Goal: Task Accomplishment & Management: Manage account settings

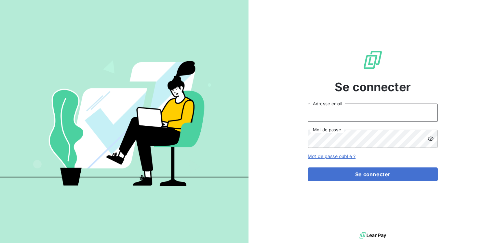
click at [332, 115] on input "Adresse email" at bounding box center [373, 112] width 130 height 18
type input "[EMAIL_ADDRESS][PERSON_NAME][DOMAIN_NAME]"
click at [308, 167] on button "Se connecter" at bounding box center [373, 174] width 130 height 14
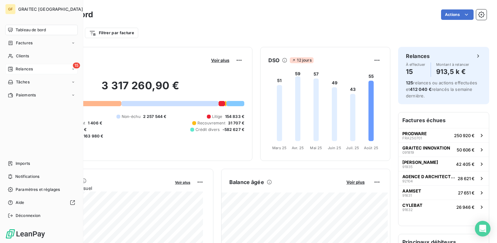
click at [19, 66] on span "Relances" at bounding box center [24, 69] width 17 height 6
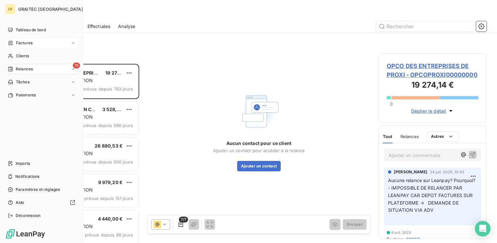
click at [25, 43] on span "Factures" at bounding box center [24, 43] width 17 height 6
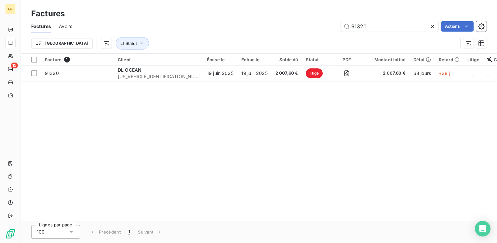
drag, startPoint x: 374, startPoint y: 27, endPoint x: 309, endPoint y: 29, distance: 64.2
click at [309, 29] on div "91320 Actions" at bounding box center [283, 26] width 407 height 10
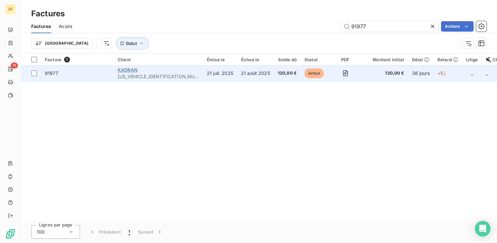
type input "91977"
click at [132, 72] on span "KADRAN" at bounding box center [128, 70] width 20 height 6
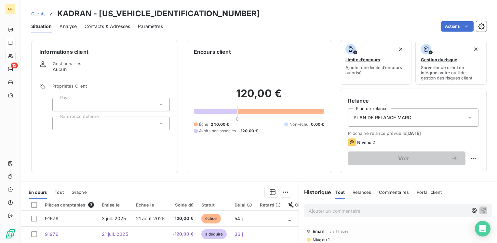
click at [116, 24] on span "Contacts & Adresses" at bounding box center [108, 26] width 46 height 7
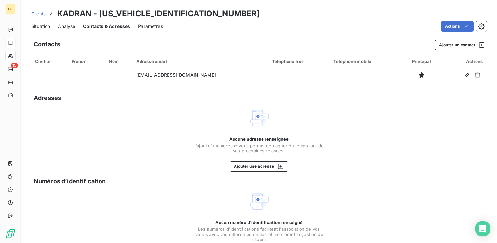
click at [39, 27] on span "Situation" at bounding box center [40, 26] width 19 height 7
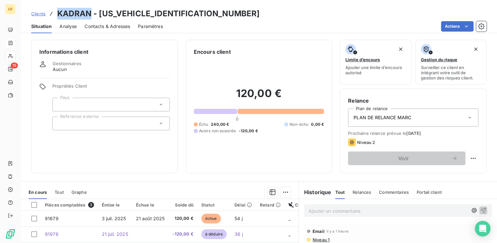
drag, startPoint x: 91, startPoint y: 12, endPoint x: 48, endPoint y: 13, distance: 43.6
click at [48, 13] on div "Clients KADRAN - [US_VEHICLE_IDENTIFICATION_NUMBER]" at bounding box center [145, 14] width 229 height 12
copy h3 "KADRAN"
click at [101, 26] on span "Contacts & Adresses" at bounding box center [108, 26] width 46 height 7
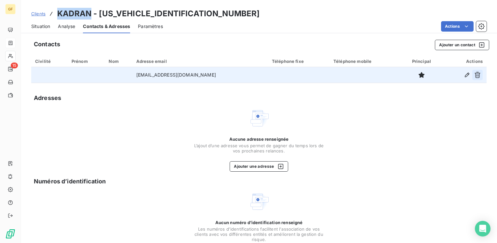
click at [475, 73] on icon "button" at bounding box center [478, 75] width 6 height 6
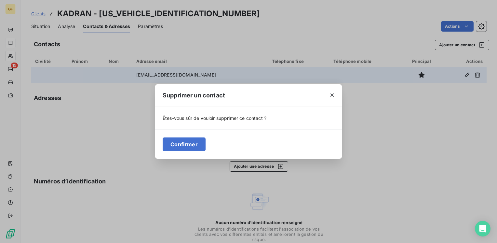
drag, startPoint x: 180, startPoint y: 147, endPoint x: 250, endPoint y: 131, distance: 72.2
click at [180, 147] on button "Confirmer" at bounding box center [184, 144] width 43 height 14
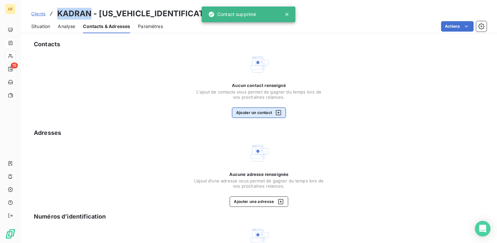
click at [245, 112] on button "Ajouter un contact" at bounding box center [259, 112] width 54 height 10
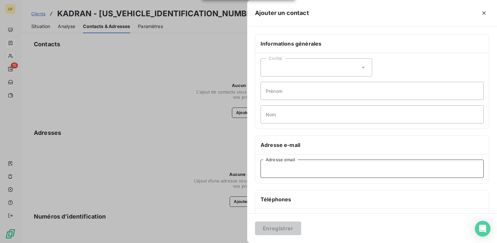
click at [269, 172] on input "Adresse email" at bounding box center [372, 168] width 223 height 18
paste input "[PERSON_NAME][EMAIL_ADDRESS][DOMAIN_NAME]"
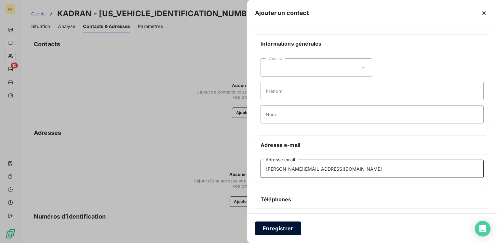
type input "[PERSON_NAME][EMAIL_ADDRESS][DOMAIN_NAME]"
click at [284, 223] on button "Enregistrer" at bounding box center [278, 228] width 46 height 14
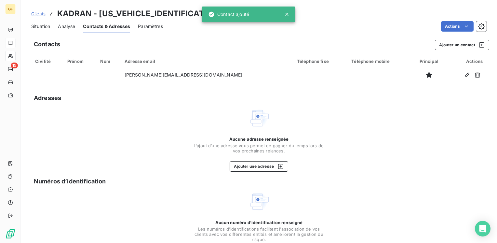
click at [46, 27] on span "Situation" at bounding box center [40, 26] width 19 height 7
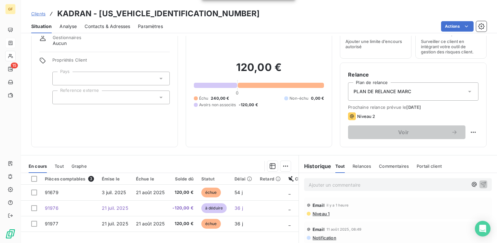
scroll to position [33, 0]
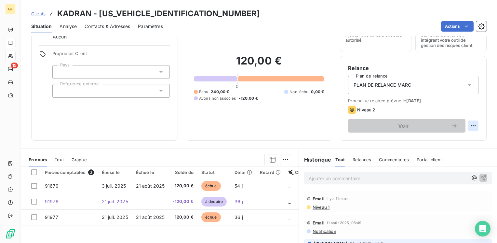
click at [467, 123] on html "GF 15 Clients KADRAN - [US_VEHICLE_IDENTIFICATION_NUMBER] Situation Analyse Con…" at bounding box center [248, 121] width 497 height 243
click at [427, 141] on div "Replanifier cette action" at bounding box center [442, 140] width 58 height 10
select select "7"
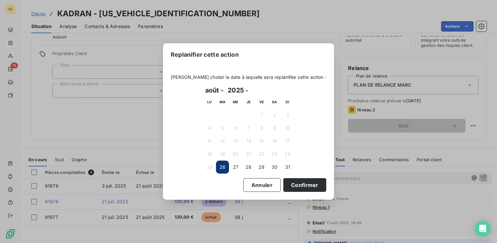
click at [227, 167] on button "26" at bounding box center [222, 166] width 13 height 13
click at [222, 167] on button "26" at bounding box center [222, 166] width 13 height 13
click at [298, 183] on button "Confirmer" at bounding box center [304, 185] width 43 height 14
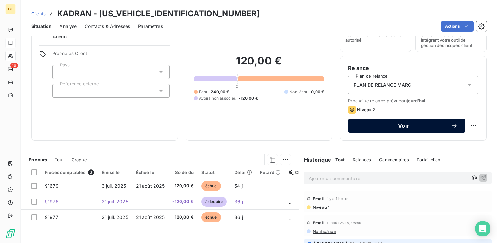
click at [395, 126] on span "Voir" at bounding box center [403, 125] width 95 height 5
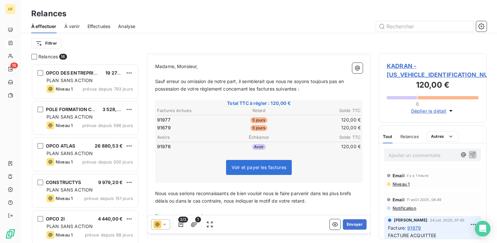
scroll to position [65, 0]
click at [167, 226] on icon at bounding box center [164, 224] width 7 height 7
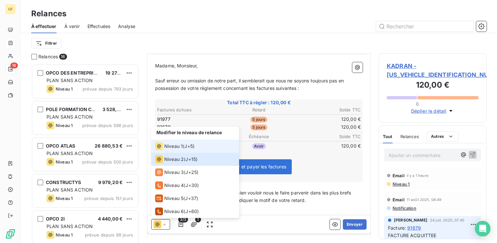
click at [178, 147] on span "Niveau 1" at bounding box center [173, 146] width 19 height 7
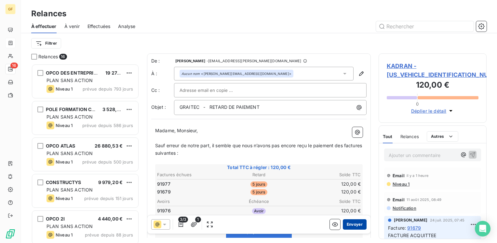
click at [346, 222] on button "Envoyer" at bounding box center [355, 224] width 24 height 10
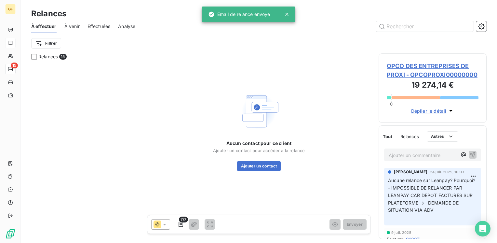
scroll to position [368, 0]
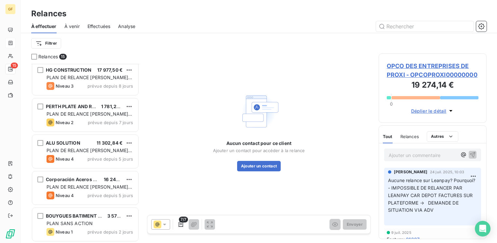
click at [75, 27] on span "À venir" at bounding box center [71, 26] width 15 height 7
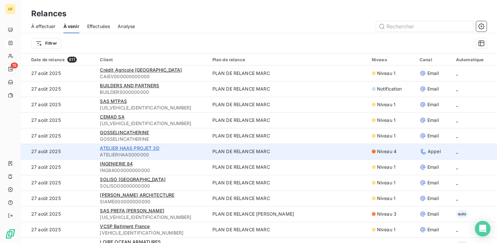
click at [118, 147] on span "ATELIER HAAS PROJET 3D" at bounding box center [129, 148] width 59 height 6
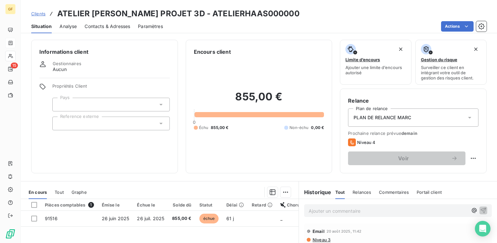
click at [105, 26] on span "Contacts & Adresses" at bounding box center [108, 26] width 46 height 7
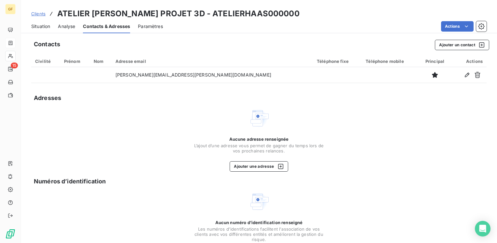
click at [39, 25] on span "Situation" at bounding box center [40, 26] width 19 height 7
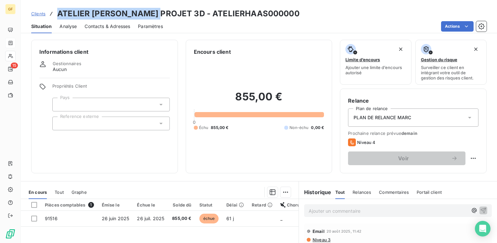
drag, startPoint x: 159, startPoint y: 14, endPoint x: 58, endPoint y: 8, distance: 101.7
click at [58, 8] on h3 "ATELIER [PERSON_NAME] PROJET 3D - ATELIERHAAS000000" at bounding box center [178, 14] width 242 height 12
copy h3 "ATELIER HAAS PROJET 3D"
click at [155, 20] on div "Paramètres" at bounding box center [150, 27] width 25 height 14
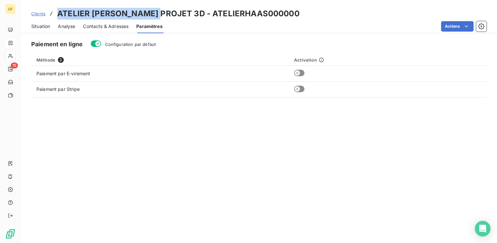
click at [160, 14] on h3 "ATELIER [PERSON_NAME] PROJET 3D - ATELIERHAAS000000" at bounding box center [178, 14] width 242 height 12
drag, startPoint x: 160, startPoint y: 14, endPoint x: 59, endPoint y: 14, distance: 101.5
click at [59, 14] on h3 "ATELIER [PERSON_NAME] PROJET 3D - ATELIERHAAS000000" at bounding box center [178, 14] width 242 height 12
copy h3 "ATELIER HAAS PROJET 3D"
click at [99, 27] on span "Contacts & Adresses" at bounding box center [106, 26] width 46 height 7
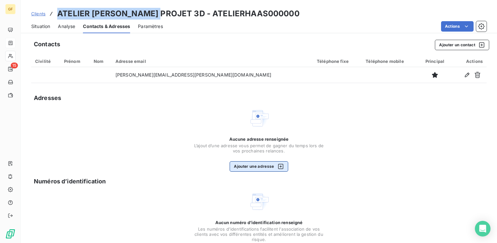
click at [249, 165] on button "Ajouter une adresse" at bounding box center [259, 166] width 58 height 10
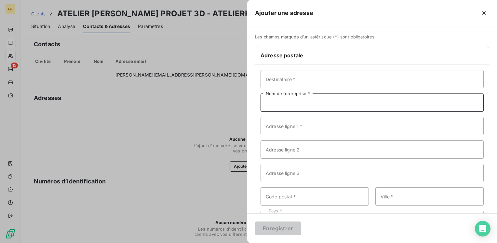
click at [282, 102] on input "Nom de l’entreprise *" at bounding box center [372, 102] width 223 height 18
paste input "ATELIER HAAS PROJET 3D"
type input "ATELIER HAAS PROJET 3D"
click at [287, 131] on input "Adresse ligne 1 *" at bounding box center [372, 126] width 223 height 18
paste input "Chemin de Chenevière 14"
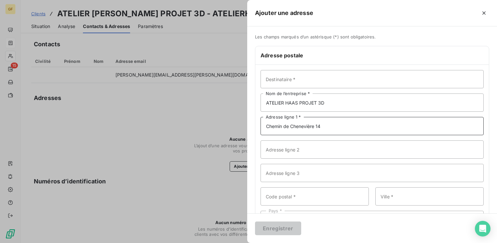
type input "Chemin de Chenevière 14"
click at [280, 194] on input "Code postal *" at bounding box center [315, 196] width 108 height 18
paste input "1868"
type input "1868"
click at [388, 197] on input "Ville *" at bounding box center [430, 196] width 108 height 18
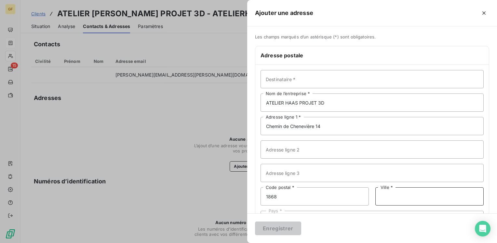
paste input "Collombey"
click at [381, 195] on input "Collombey" at bounding box center [430, 196] width 108 height 18
type input "COLLOMBEY"
click at [306, 212] on div "Pays *" at bounding box center [372, 220] width 223 height 18
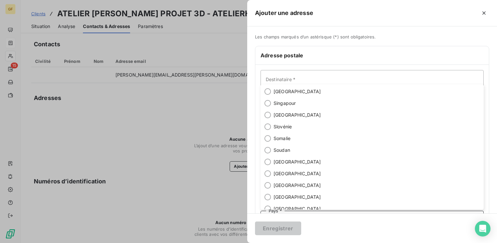
scroll to position [2538, 0]
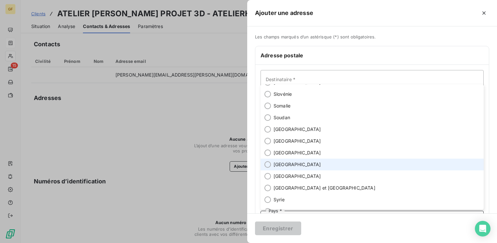
click at [283, 165] on span "[GEOGRAPHIC_DATA]" at bounding box center [298, 164] width 48 height 7
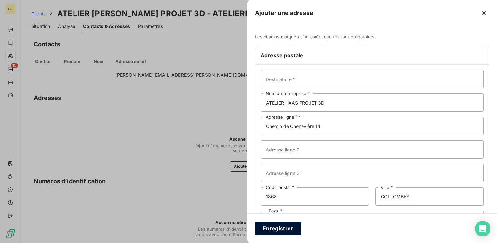
click at [276, 227] on button "Enregistrer" at bounding box center [278, 228] width 46 height 14
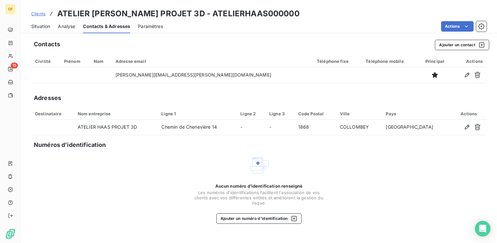
click at [42, 26] on span "Situation" at bounding box center [40, 26] width 19 height 7
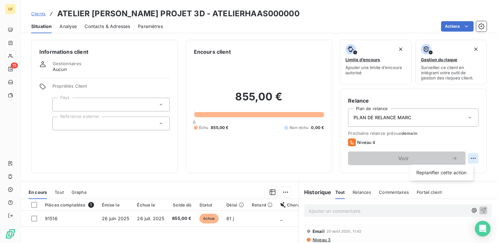
click at [468, 155] on html "GF 15 Clients ATELIER [PERSON_NAME] PROJET 3D - ATELIERHAAS000000 Situation Ana…" at bounding box center [248, 121] width 497 height 243
click at [443, 170] on div "Replanifier cette action" at bounding box center [442, 172] width 58 height 10
select select "7"
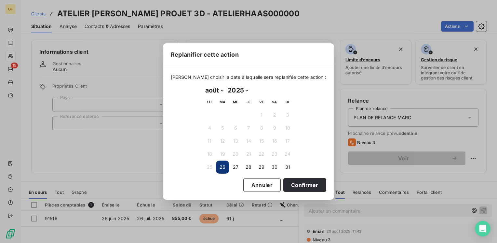
click at [221, 166] on button "26" at bounding box center [222, 166] width 13 height 13
click at [297, 186] on button "Confirmer" at bounding box center [304, 185] width 43 height 14
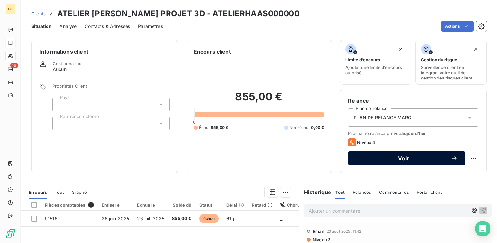
click at [371, 161] on button "Voir" at bounding box center [406, 158] width 117 height 14
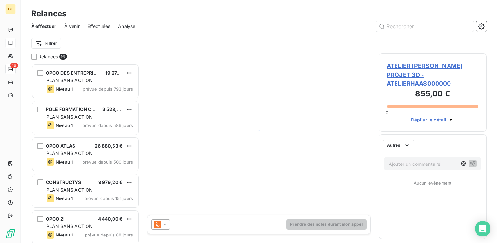
scroll to position [174, 103]
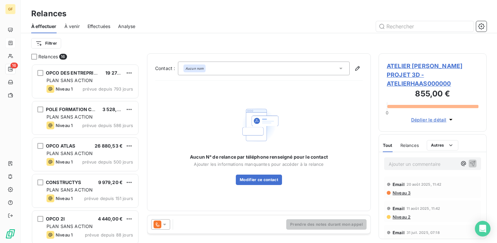
click at [168, 223] on div at bounding box center [160, 224] width 19 height 10
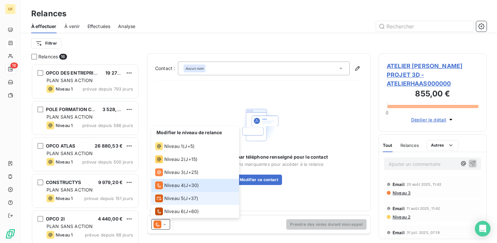
click at [178, 196] on span "Niveau 5" at bounding box center [173, 198] width 19 height 7
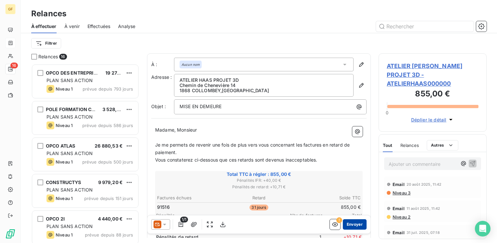
click at [346, 222] on button "Envoyer" at bounding box center [355, 224] width 24 height 10
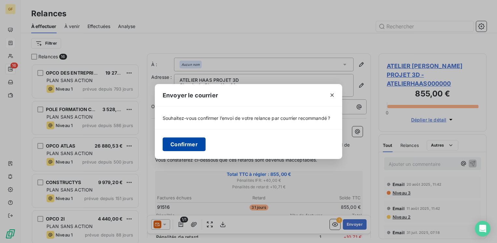
click at [194, 144] on button "Confirmer" at bounding box center [184, 144] width 43 height 14
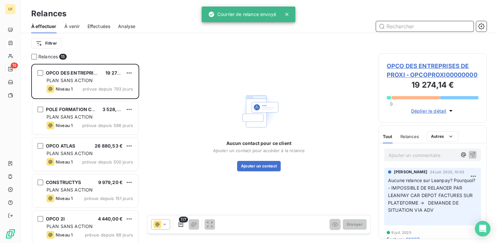
click at [71, 28] on span "À venir" at bounding box center [71, 26] width 15 height 7
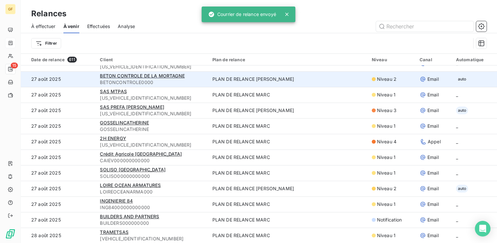
scroll to position [65, 0]
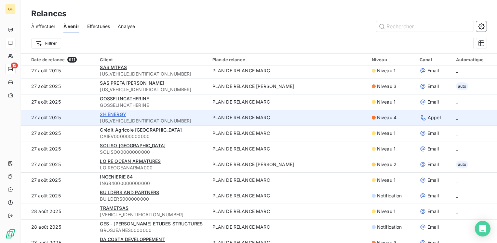
click at [118, 112] on span "2H ENERGY" at bounding box center [113, 114] width 26 height 6
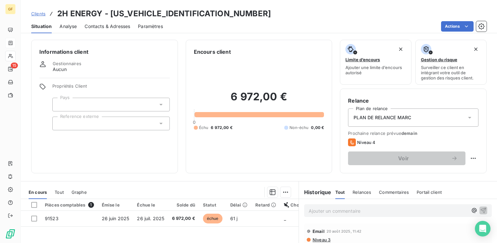
click at [105, 26] on span "Contacts & Adresses" at bounding box center [108, 26] width 46 height 7
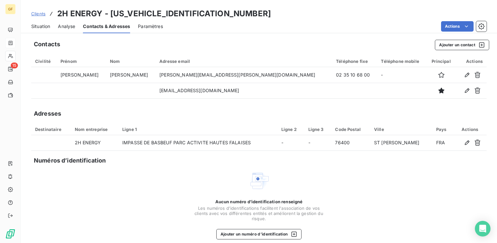
click at [41, 24] on span "Situation" at bounding box center [40, 26] width 19 height 7
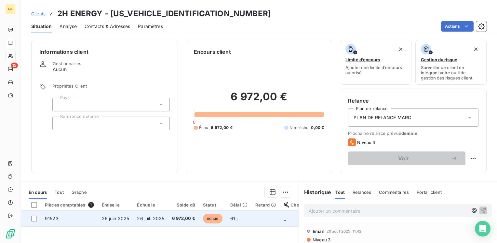
click at [120, 214] on td "26 juin 2025" at bounding box center [115, 219] width 35 height 16
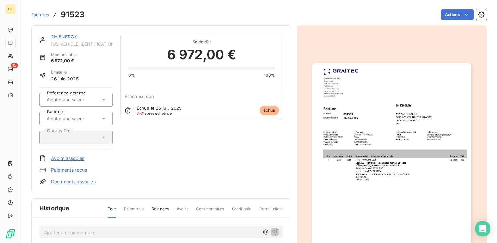
click at [73, 35] on link "2H ENERGY" at bounding box center [64, 37] width 26 height 6
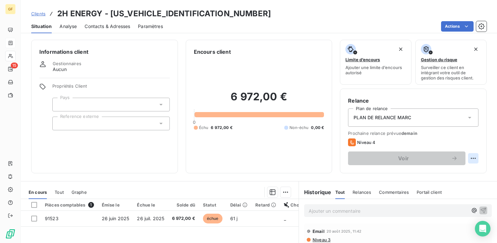
click at [466, 154] on html "GF 15 Clients 2H ENERGY - [US_VEHICLE_IDENTIFICATION_NUMBER] Situation Analyse …" at bounding box center [248, 121] width 497 height 243
click at [430, 172] on div "Replanifier cette action" at bounding box center [442, 172] width 58 height 10
select select "7"
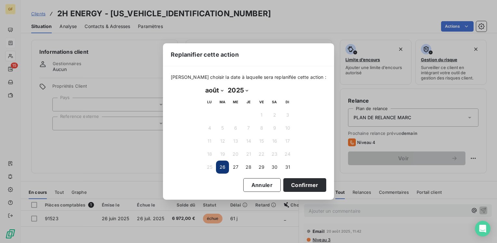
click at [218, 167] on button "26" at bounding box center [222, 166] width 13 height 13
click at [221, 166] on button "26" at bounding box center [222, 166] width 13 height 13
click at [292, 184] on button "Confirmer" at bounding box center [304, 185] width 43 height 14
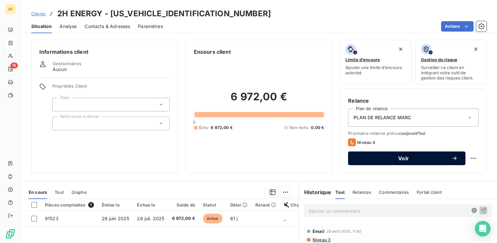
click at [381, 156] on span "Voir" at bounding box center [403, 158] width 95 height 5
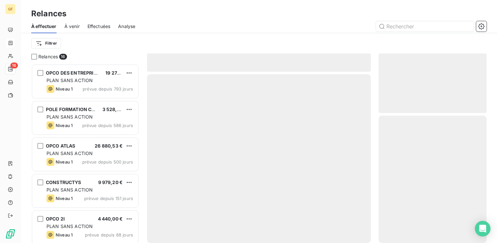
scroll to position [174, 103]
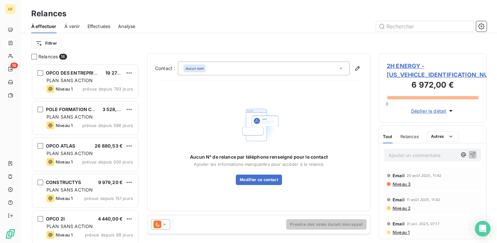
click at [166, 224] on icon at bounding box center [164, 225] width 3 height 2
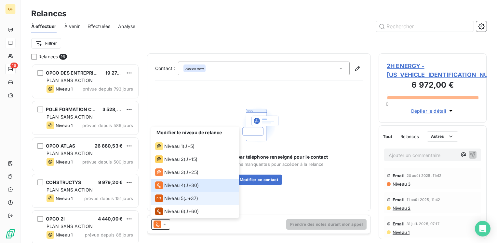
click at [173, 198] on span "Niveau 5" at bounding box center [173, 198] width 19 height 7
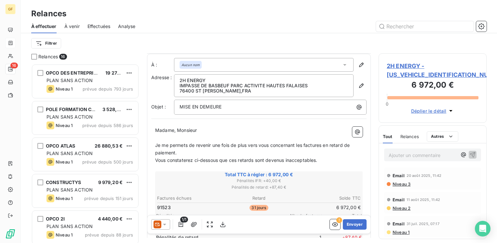
scroll to position [33, 0]
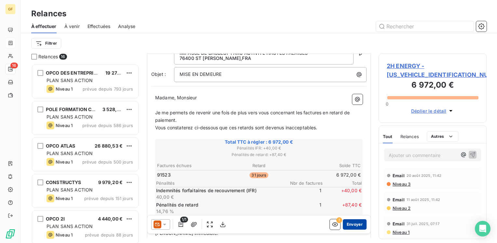
click at [350, 221] on button "Envoyer" at bounding box center [355, 224] width 24 height 10
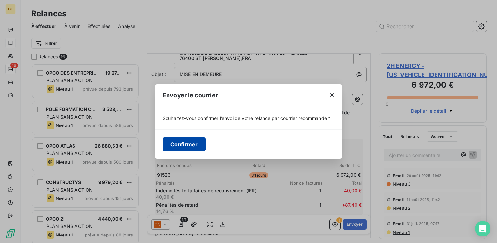
click at [188, 139] on button "Confirmer" at bounding box center [184, 144] width 43 height 14
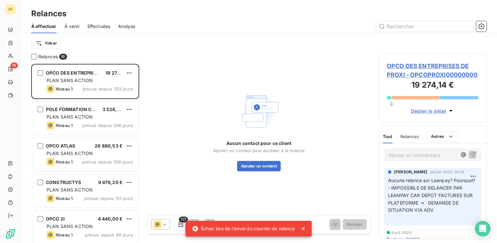
click at [306, 228] on icon at bounding box center [303, 228] width 7 height 7
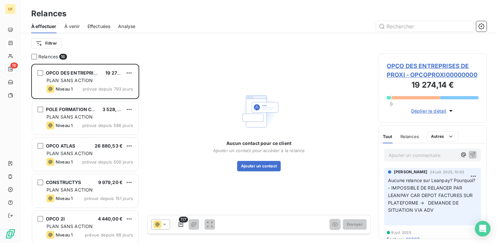
click at [93, 23] on span "Effectuées" at bounding box center [99, 26] width 23 height 7
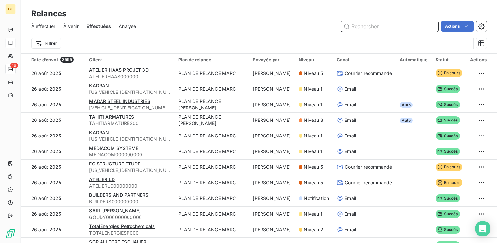
click at [68, 27] on span "À venir" at bounding box center [70, 26] width 15 height 7
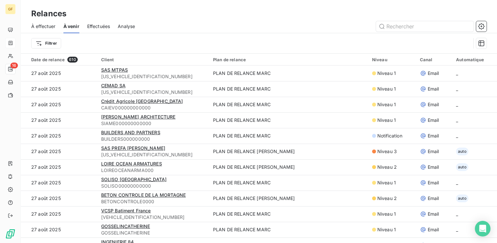
click at [105, 25] on span "Effectuées" at bounding box center [98, 26] width 23 height 7
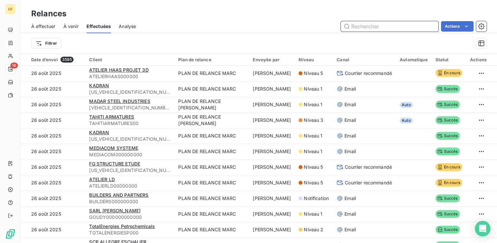
click at [67, 27] on span "À venir" at bounding box center [70, 26] width 15 height 7
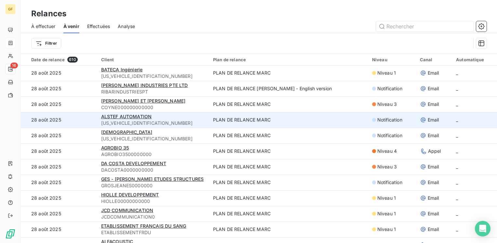
scroll to position [195, 0]
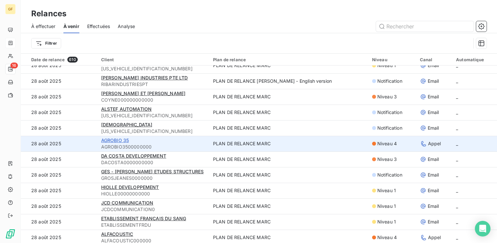
click at [126, 139] on span "AGROBIO 35" at bounding box center [115, 140] width 28 height 6
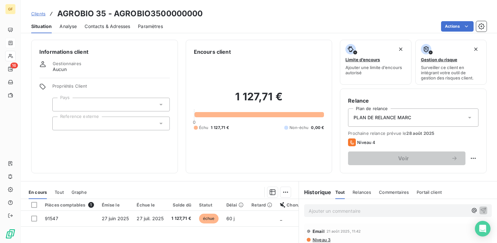
click at [118, 25] on span "Contacts & Adresses" at bounding box center [108, 26] width 46 height 7
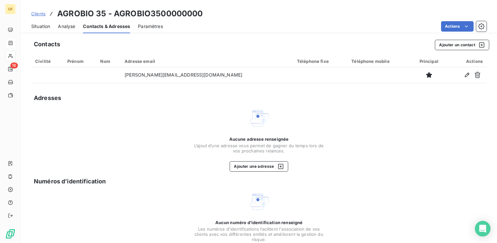
click at [47, 25] on span "Situation" at bounding box center [40, 26] width 19 height 7
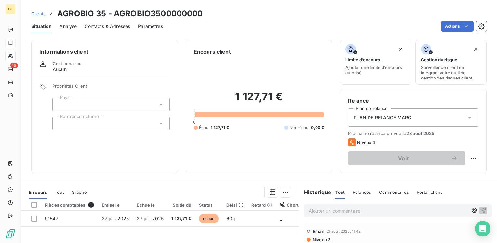
drag, startPoint x: 123, startPoint y: 161, endPoint x: 122, endPoint y: 153, distance: 7.5
click at [123, 161] on div "Informations client Gestionnaires Aucun Propriétés Client Pays Reference externe" at bounding box center [104, 106] width 147 height 133
drag, startPoint x: 104, startPoint y: 14, endPoint x: 57, endPoint y: 13, distance: 47.5
click at [57, 13] on h3 "AGROBIO 35 - AGROBIO3500000000" at bounding box center [130, 14] width 146 height 12
copy h3 "AGROBIO 35"
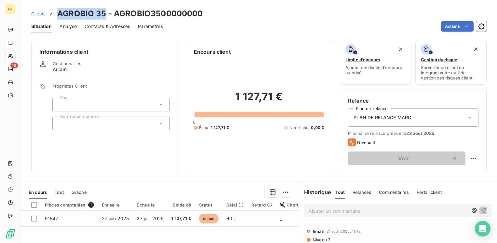
click at [103, 27] on span "Contacts & Adresses" at bounding box center [108, 26] width 46 height 7
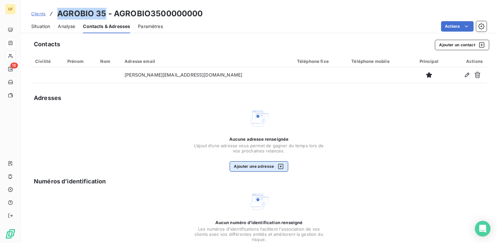
click at [245, 163] on button "Ajouter une adresse" at bounding box center [259, 166] width 58 height 10
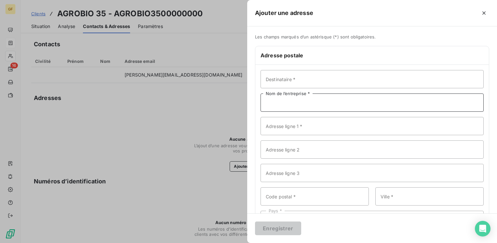
click at [293, 101] on input "Nom de l’entreprise *" at bounding box center [372, 102] width 223 height 18
paste input "AGROBIO 35"
type input "AGROBIO 35"
click at [288, 128] on input "Adresse ligne 1 *" at bounding box center [372, 126] width 223 height 18
click at [178, 224] on div at bounding box center [248, 121] width 497 height 243
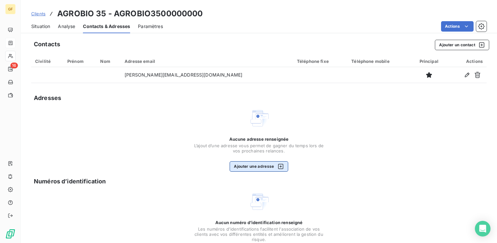
click at [274, 163] on div "button" at bounding box center [279, 166] width 10 height 7
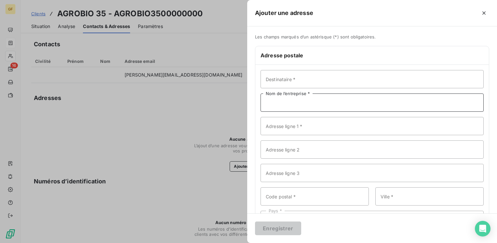
click at [288, 105] on input "Nom de l’entreprise *" at bounding box center [372, 102] width 223 height 18
type input "AGROBIO 35"
click at [282, 131] on input "Adresse ligne 1 *" at bounding box center [372, 126] width 223 height 18
click at [277, 124] on input "29 CH" at bounding box center [372, 126] width 223 height 18
drag, startPoint x: 273, startPoint y: 125, endPoint x: 308, endPoint y: 124, distance: 34.2
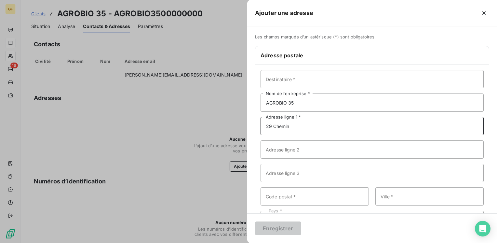
click at [308, 124] on input "29 Chemin" at bounding box center [372, 126] width 223 height 18
type input "[STREET_ADDRESS]"
click at [280, 196] on input "Code postal *" at bounding box center [315, 196] width 108 height 18
type input "33510"
type input "CESSON"
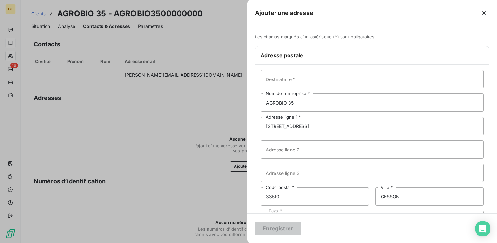
click at [124, 134] on div at bounding box center [248, 121] width 497 height 243
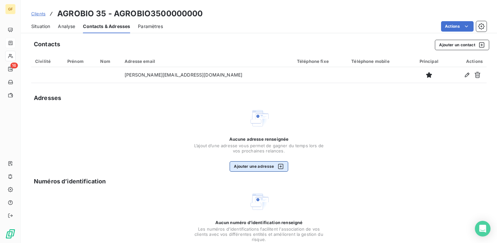
click at [258, 166] on button "Ajouter une adresse" at bounding box center [259, 166] width 58 height 10
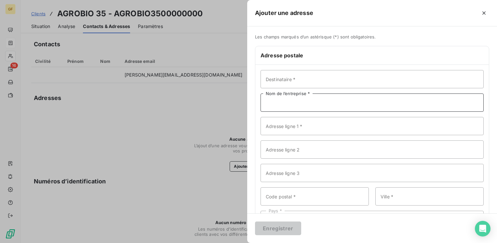
click at [279, 105] on input "Nom de l’entreprise *" at bounding box center [372, 102] width 223 height 18
type input "AGROBIO 35"
type input "[STREET_ADDRESS]"
type input "33510"
click at [404, 195] on input "CESSON" at bounding box center [430, 196] width 108 height 18
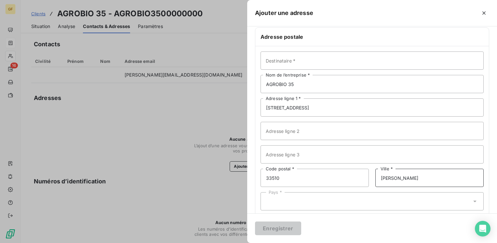
scroll to position [28, 0]
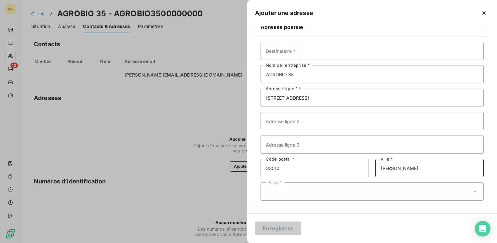
type input "[PERSON_NAME]"
click at [299, 194] on div "Pays *" at bounding box center [372, 191] width 223 height 18
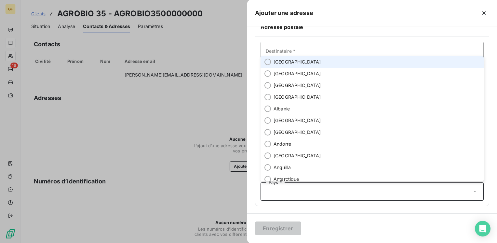
click at [279, 62] on span "[GEOGRAPHIC_DATA]" at bounding box center [298, 62] width 48 height 7
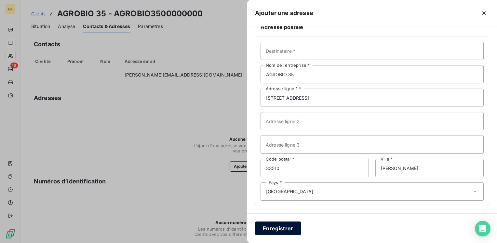
click at [285, 232] on button "Enregistrer" at bounding box center [278, 228] width 46 height 14
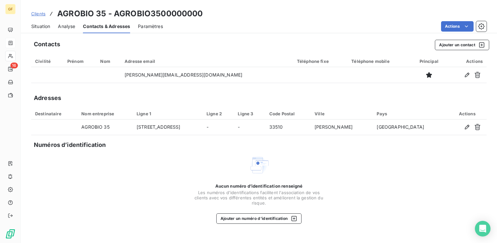
click at [39, 25] on span "Situation" at bounding box center [40, 26] width 19 height 7
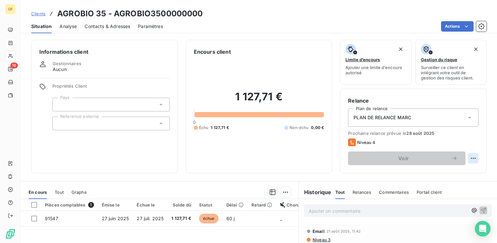
click at [465, 156] on html "GF 16 Clients AGROBIO 35 - AGROBIO3500000000 Situation Analyse Contacts & Adres…" at bounding box center [248, 121] width 497 height 243
click at [191, 163] on html "GF 16 Clients AGROBIO 35 - AGROBIO3500000000 Situation Analyse Contacts & Adres…" at bounding box center [248, 121] width 497 height 243
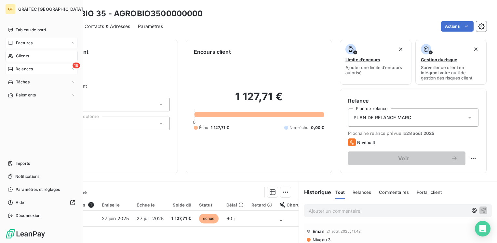
click at [22, 70] on span "Relances" at bounding box center [24, 69] width 17 height 6
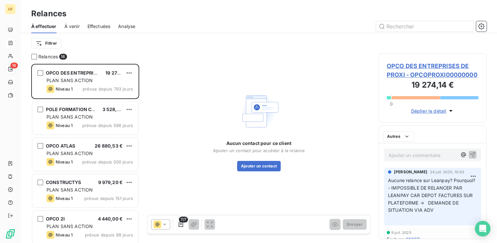
scroll to position [174, 103]
click at [69, 27] on span "À venir" at bounding box center [71, 26] width 15 height 7
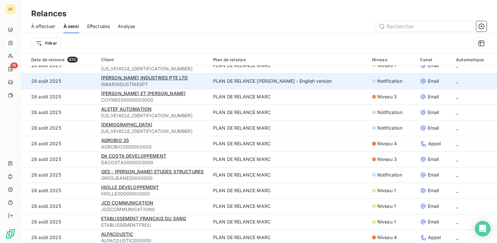
scroll to position [228, 0]
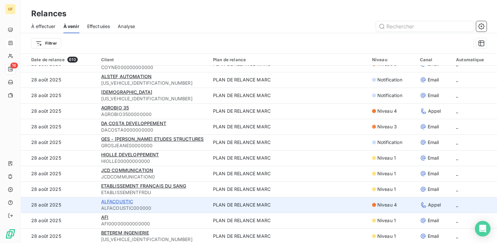
click at [115, 202] on span "ALFACOUSTIC" at bounding box center [117, 202] width 32 height 6
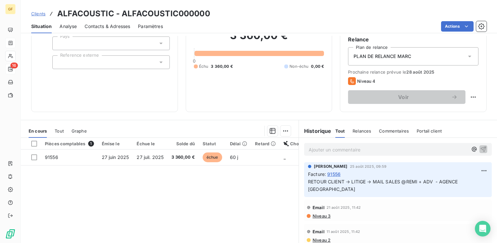
scroll to position [65, 0]
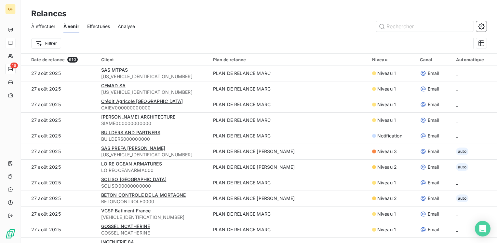
click at [104, 27] on span "Effectuées" at bounding box center [98, 26] width 23 height 7
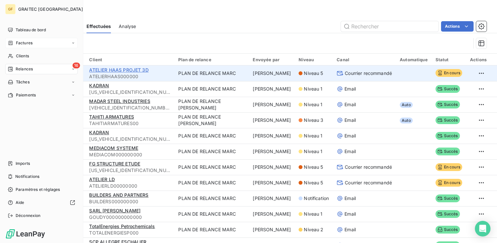
drag, startPoint x: 21, startPoint y: 69, endPoint x: 103, endPoint y: 72, distance: 81.8
click at [21, 69] on span "Relances" at bounding box center [24, 69] width 17 height 6
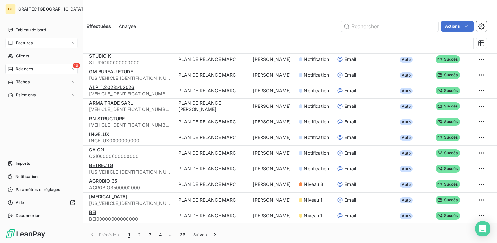
scroll to position [22, 0]
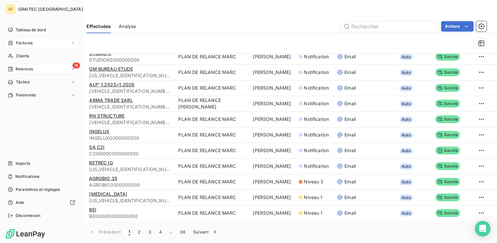
click at [23, 69] on span "Relances" at bounding box center [24, 69] width 17 height 6
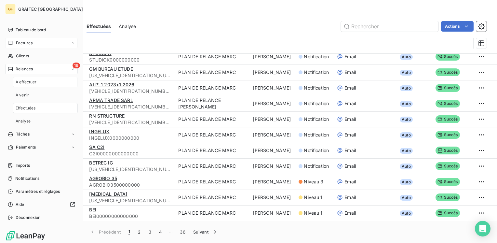
click at [27, 80] on span "À effectuer" at bounding box center [26, 82] width 21 height 6
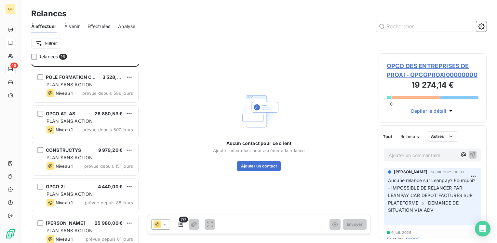
scroll to position [404, 0]
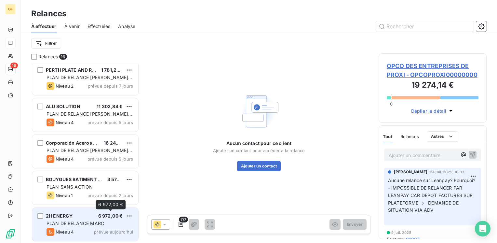
click at [103, 217] on span "6 972,00 €" at bounding box center [110, 216] width 25 height 6
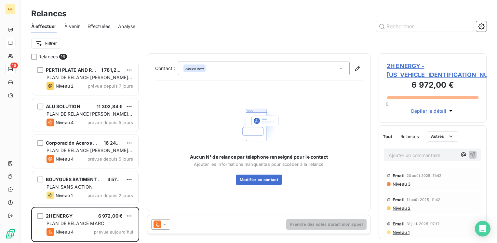
click at [394, 67] on span "2H ENERGY - [US_VEHICLE_IDENTIFICATION_NUMBER]" at bounding box center [433, 71] width 92 height 18
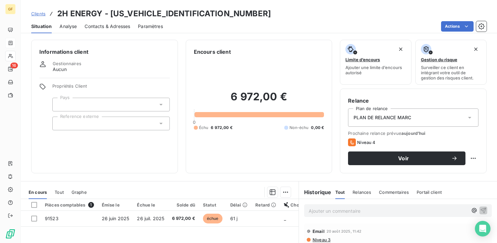
click at [119, 24] on span "Contacts & Adresses" at bounding box center [108, 26] width 46 height 7
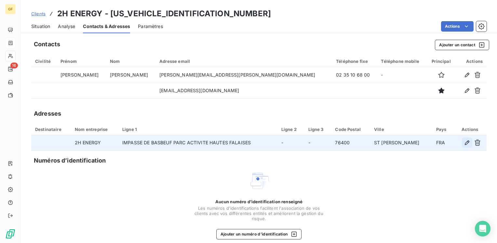
click at [464, 143] on icon "button" at bounding box center [467, 142] width 7 height 7
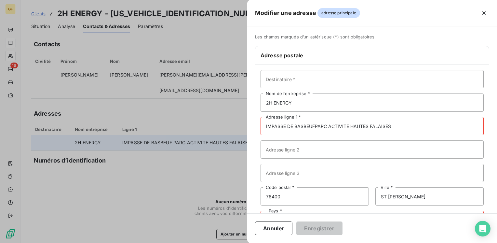
drag, startPoint x: 329, startPoint y: 125, endPoint x: 417, endPoint y: 132, distance: 87.9
click at [417, 132] on input "IMPASSE DE BASBEUFPARC ACTIVITE HAUTES FALAISES" at bounding box center [372, 126] width 223 height 18
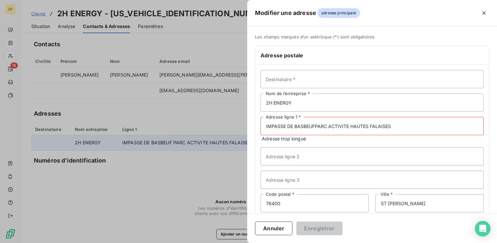
type input "IMPASSE DE BASBEUFPARC ACTIVITE HAUTES FALAISES"
click at [172, 185] on div at bounding box center [248, 121] width 497 height 243
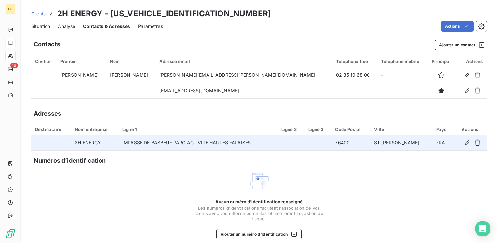
click at [41, 23] on span "Situation" at bounding box center [40, 26] width 19 height 7
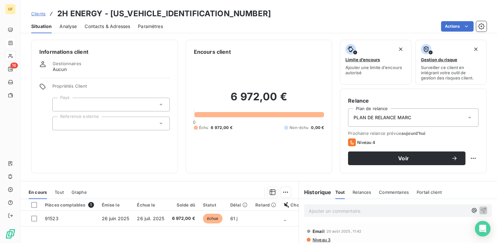
click at [111, 27] on span "Contacts & Adresses" at bounding box center [108, 26] width 46 height 7
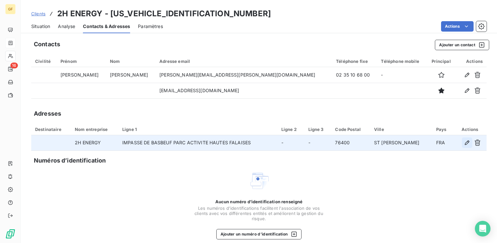
click at [464, 143] on icon "button" at bounding box center [467, 142] width 7 height 7
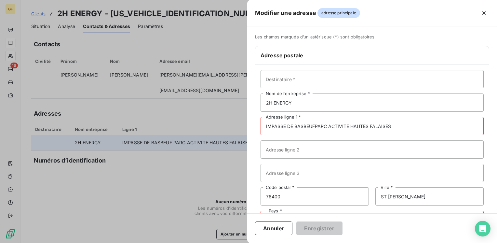
drag, startPoint x: 400, startPoint y: 126, endPoint x: 315, endPoint y: 123, distance: 84.7
click at [315, 123] on input "IMPASSE DE BASBEUFPARC ACTIVITE HAUTES FALAISES" at bounding box center [372, 126] width 223 height 18
click at [295, 150] on input "Adresse ligne 2" at bounding box center [372, 149] width 223 height 18
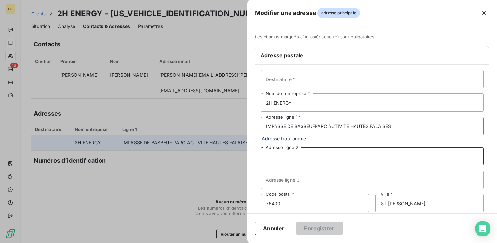
paste input "PARC ACTIVITE HAUTES FALAISES"
type input "IMPASSE DE BASBEUFPARC ACTIVITE HAUTES FALAISES"
type input "PARC ACTIVITE HAUTES FALAISES"
click at [315, 123] on input "IMPASSE DE BASBEUFPARC ACTIVITE HAUTES FALAISES" at bounding box center [372, 126] width 223 height 18
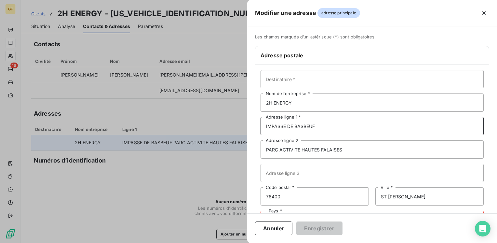
type input "IMPASSE DE BASBEUF"
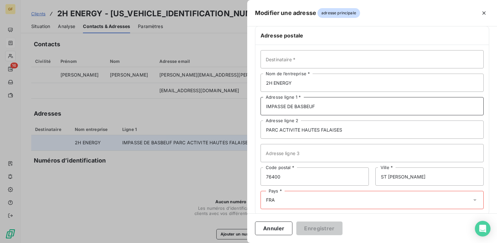
scroll to position [28, 0]
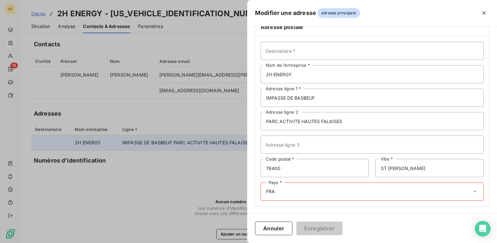
click at [307, 190] on div "Pays * FRA" at bounding box center [372, 191] width 223 height 18
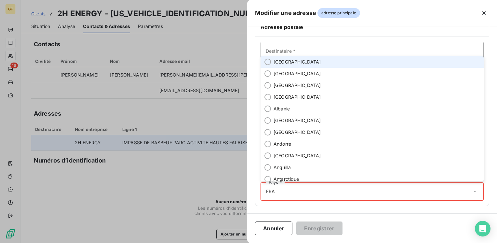
click at [282, 62] on span "[GEOGRAPHIC_DATA]" at bounding box center [298, 62] width 48 height 7
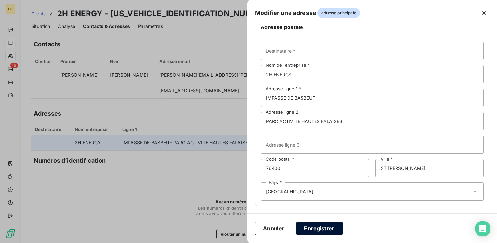
click at [312, 231] on button "Enregistrer" at bounding box center [319, 228] width 46 height 14
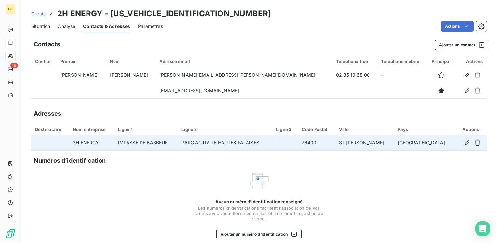
click at [46, 25] on span "Situation" at bounding box center [40, 26] width 19 height 7
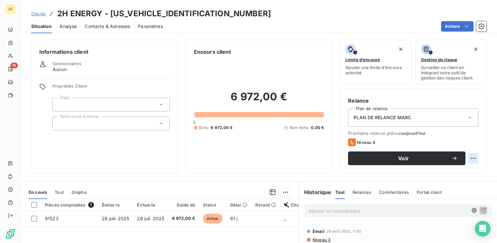
click at [464, 157] on html "GF 16 Clients 2H ENERGY - [US_VEHICLE_IDENTIFICATION_NUMBER] Situation Analyse …" at bounding box center [248, 121] width 497 height 243
click at [433, 157] on html "GF 16 Clients 2H ENERGY - [US_VEHICLE_IDENTIFICATION_NUMBER] Situation Analyse …" at bounding box center [248, 121] width 497 height 243
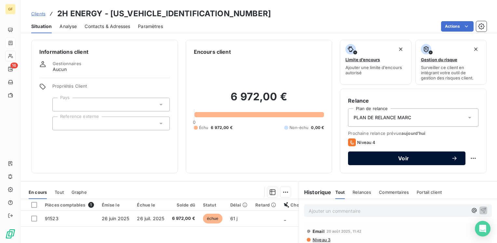
click at [409, 160] on span "Voir" at bounding box center [403, 158] width 95 height 5
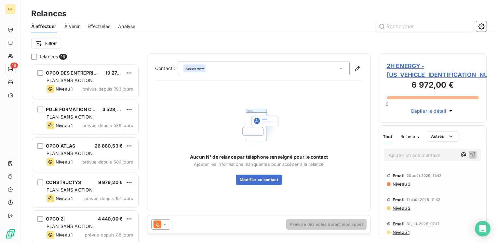
scroll to position [174, 103]
click at [167, 223] on icon at bounding box center [164, 224] width 7 height 7
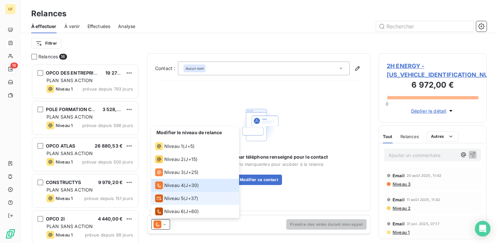
click at [176, 200] on span "Niveau 5" at bounding box center [173, 198] width 19 height 7
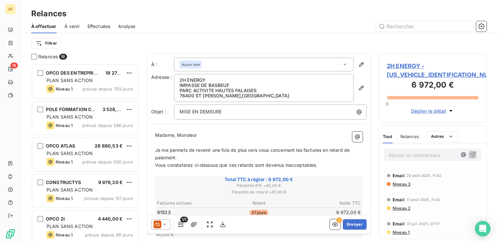
click at [423, 66] on span "2H ENERGY - [US_VEHICLE_IDENTIFICATION_NUMBER]" at bounding box center [433, 71] width 92 height 18
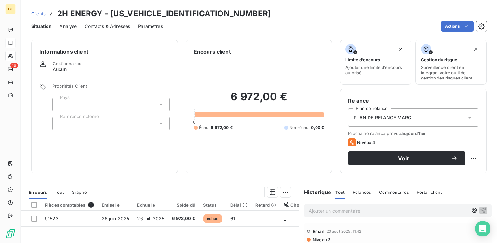
click at [127, 26] on span "Contacts & Adresses" at bounding box center [108, 26] width 46 height 7
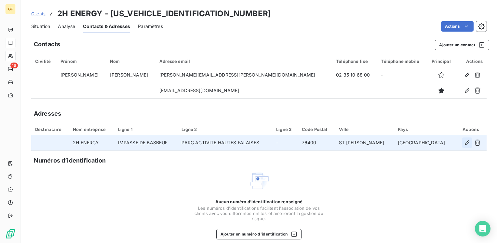
click at [465, 142] on icon "button" at bounding box center [467, 142] width 5 height 5
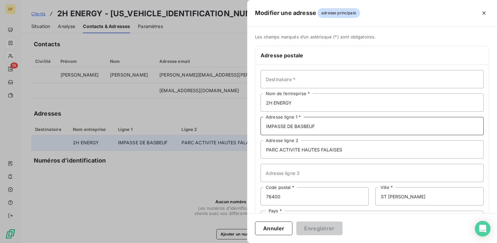
click at [300, 126] on input "IMPASSE DE BASBEUF" at bounding box center [372, 126] width 223 height 18
type input "IMPASSE DE BABEUF"
click at [315, 226] on button "Enregistrer" at bounding box center [319, 228] width 46 height 14
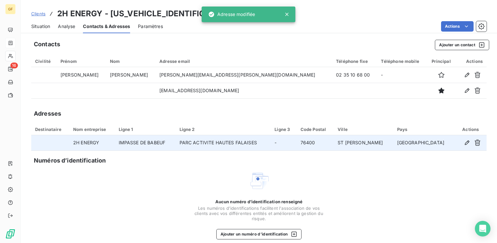
drag, startPoint x: 196, startPoint y: 171, endPoint x: 229, endPoint y: 151, distance: 38.7
click at [196, 171] on div "Aucun numéro d’identification renseigné Les numéros d'identifications faciliten…" at bounding box center [259, 204] width 130 height 69
click at [45, 26] on span "Situation" at bounding box center [40, 26] width 19 height 7
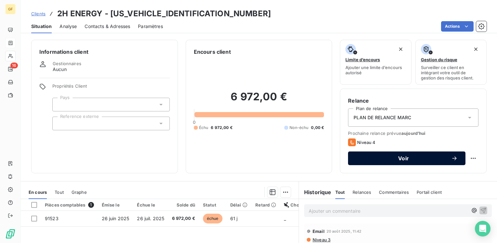
click at [385, 157] on span "Voir" at bounding box center [403, 158] width 95 height 5
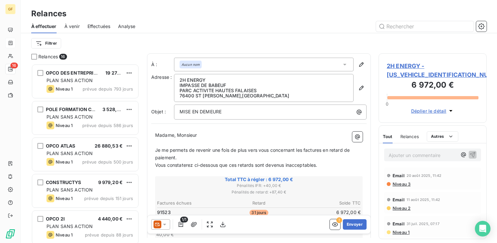
click at [401, 66] on span "2H ENERGY - [US_VEHICLE_IDENTIFICATION_NUMBER]" at bounding box center [433, 71] width 92 height 18
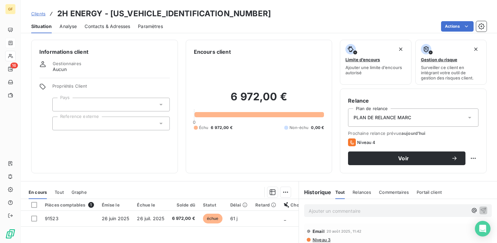
click at [127, 27] on span "Contacts & Adresses" at bounding box center [108, 26] width 46 height 7
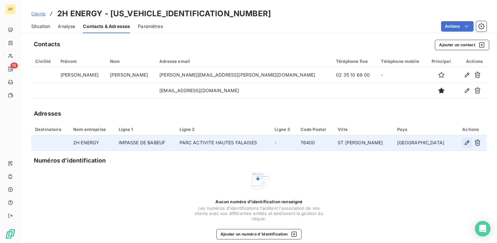
click at [464, 141] on icon "button" at bounding box center [467, 142] width 7 height 7
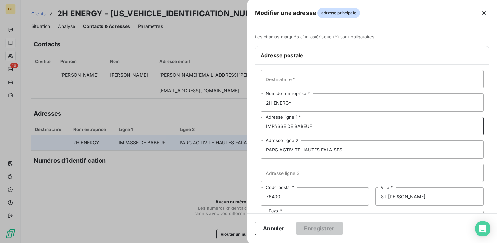
click at [299, 123] on input "IMPASSE DE BABEUF" at bounding box center [372, 126] width 223 height 18
type input "IMPASSE DE BASBEUF"
click at [312, 225] on button "Enregistrer" at bounding box center [319, 228] width 46 height 14
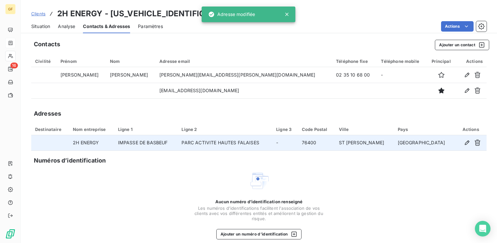
click at [41, 27] on span "Situation" at bounding box center [40, 26] width 19 height 7
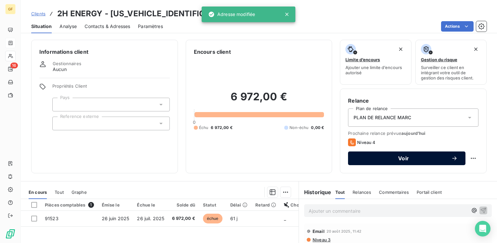
click at [389, 153] on button "Voir" at bounding box center [406, 158] width 117 height 14
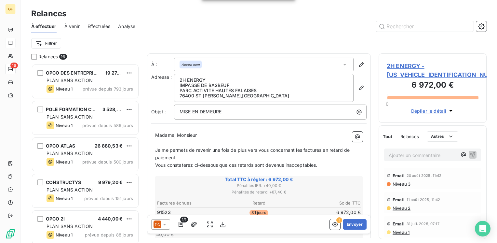
scroll to position [174, 103]
click at [355, 223] on button "Envoyer" at bounding box center [355, 224] width 24 height 10
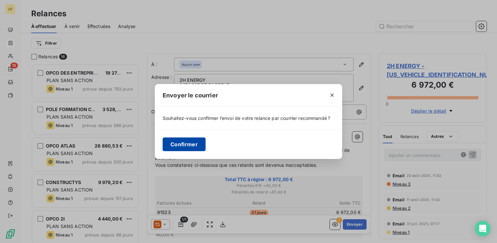
click at [187, 144] on button "Confirmer" at bounding box center [184, 144] width 43 height 14
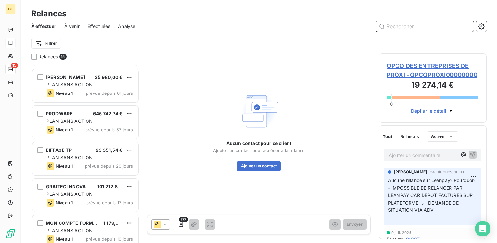
scroll to position [172, 0]
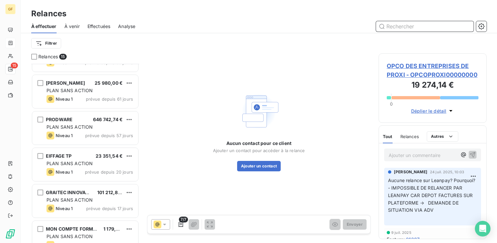
click at [104, 26] on span "Effectuées" at bounding box center [99, 26] width 23 height 7
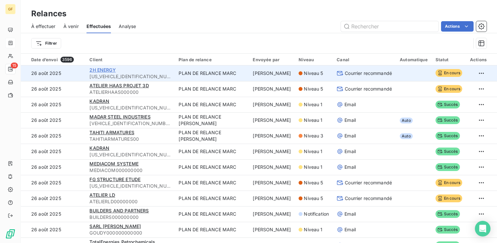
click at [109, 70] on span "2H ENERGY" at bounding box center [102, 70] width 26 height 6
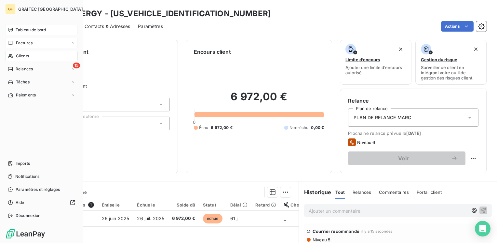
click at [22, 28] on span "Tableau de bord" at bounding box center [31, 30] width 30 height 6
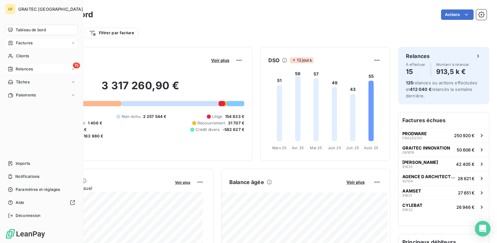
click at [35, 68] on div "15 Relances" at bounding box center [41, 69] width 73 height 10
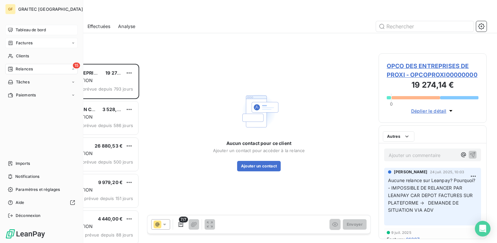
scroll to position [174, 103]
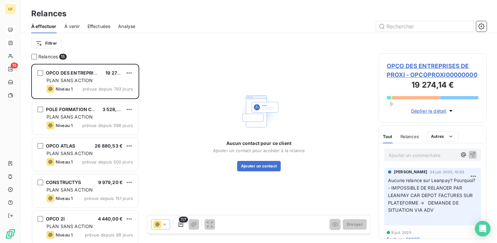
click at [77, 28] on span "À venir" at bounding box center [71, 26] width 15 height 7
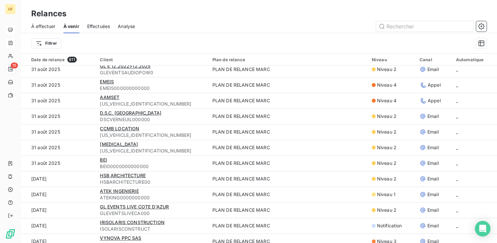
scroll to position [1385, 0]
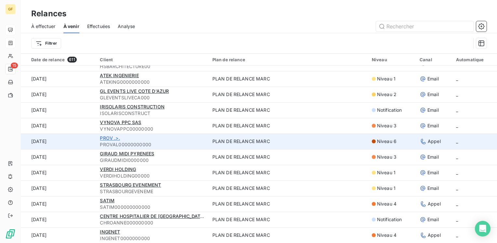
click at [106, 139] on span "PROV .>." at bounding box center [110, 138] width 20 height 6
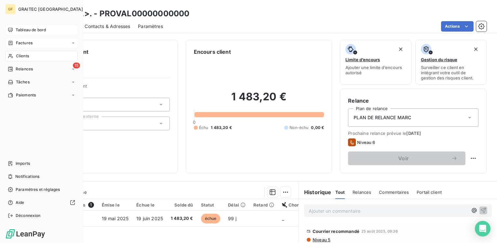
click at [24, 29] on span "Tableau de bord" at bounding box center [31, 30] width 30 height 6
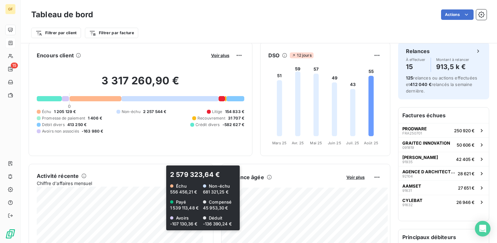
scroll to position [1, 0]
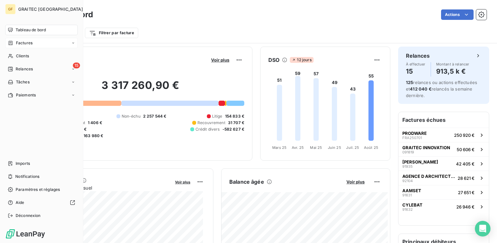
click at [27, 44] on span "Factures" at bounding box center [24, 43] width 17 height 6
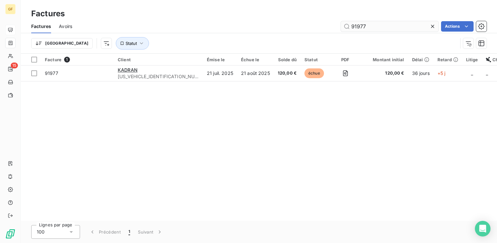
click at [433, 23] on div at bounding box center [434, 26] width 9 height 10
click at [138, 41] on icon "button" at bounding box center [141, 43] width 7 height 7
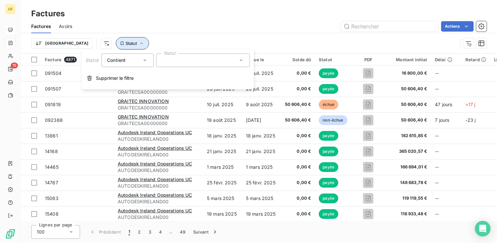
click at [138, 45] on icon "button" at bounding box center [141, 43] width 7 height 7
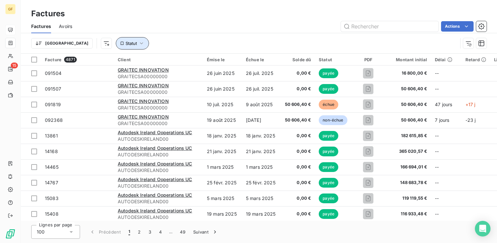
click at [138, 44] on icon "button" at bounding box center [141, 43] width 7 height 7
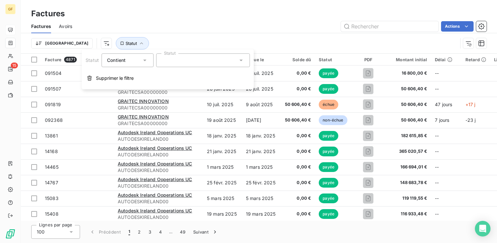
click at [193, 63] on div at bounding box center [203, 60] width 94 height 14
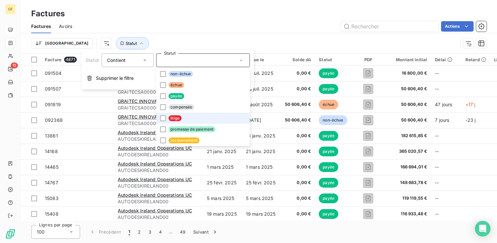
click at [173, 118] on span "litige" at bounding box center [175, 118] width 13 height 6
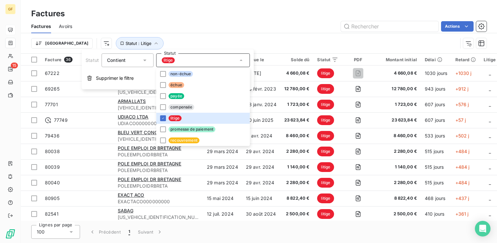
click at [252, 21] on div "Actions" at bounding box center [283, 26] width 407 height 10
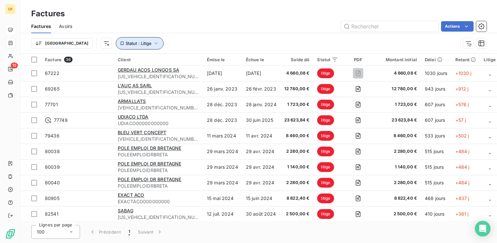
click at [126, 42] on span "Statut : Litige" at bounding box center [139, 43] width 26 height 5
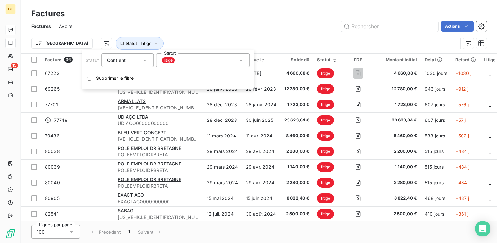
click at [186, 62] on div "litige" at bounding box center [203, 60] width 94 height 14
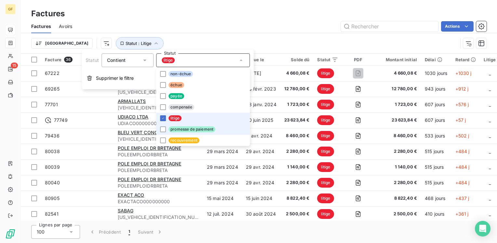
click at [174, 118] on span "litige" at bounding box center [175, 118] width 13 height 6
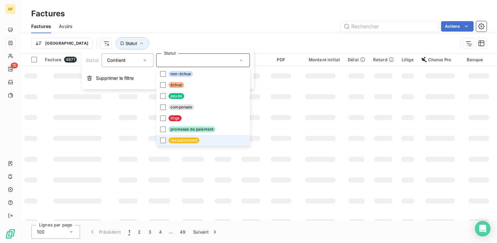
click at [178, 140] on span "recouvrement" at bounding box center [184, 140] width 31 height 6
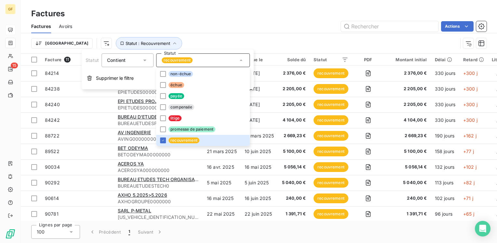
drag, startPoint x: 227, startPoint y: 2, endPoint x: 224, endPoint y: 5, distance: 3.9
click at [227, 3] on div "Factures Factures Avoirs Actions Trier Statut : Recouvrement" at bounding box center [259, 27] width 476 height 54
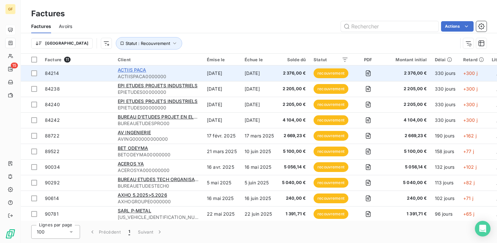
click at [131, 70] on span "ACTIIS PACA" at bounding box center [132, 70] width 29 height 6
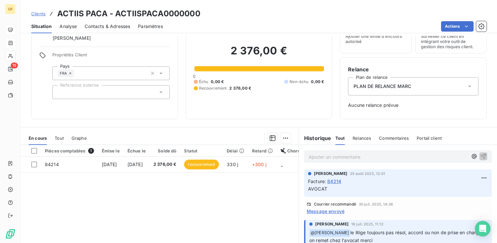
scroll to position [33, 0]
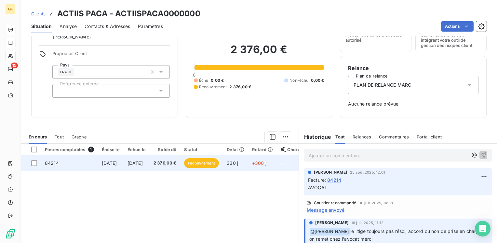
click at [150, 161] on td "[DATE]" at bounding box center [137, 163] width 26 height 16
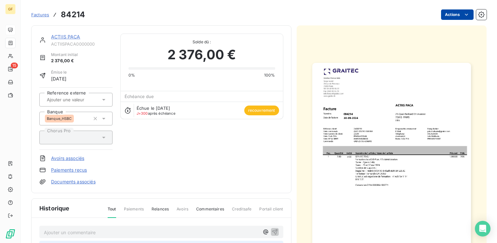
click at [447, 17] on html "GF 15 Factures 84214 Actions ACTIIS PACA ACTIISPACA0000000 Montant initial 2 37…" at bounding box center [248, 121] width 497 height 243
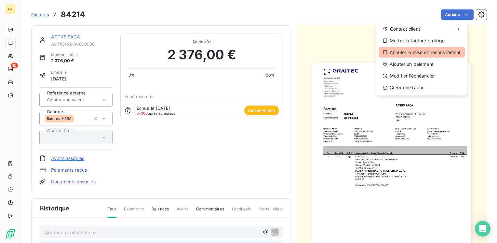
click at [415, 49] on div "Annuler la mise en recouvrement" at bounding box center [422, 52] width 86 height 10
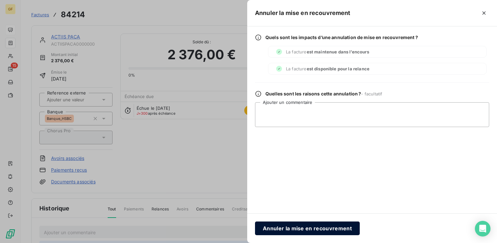
click at [286, 223] on button "Annuler la mise en recouvrement" at bounding box center [307, 228] width 105 height 14
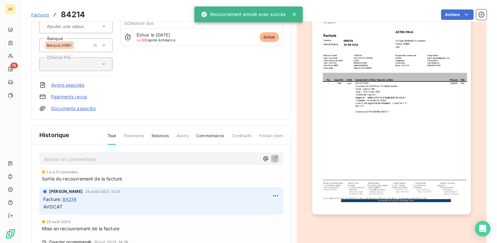
scroll to position [98, 0]
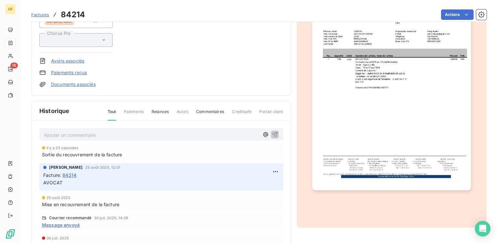
click at [61, 131] on p "Ajouter un commentaire ﻿" at bounding box center [151, 135] width 215 height 8
click at [269, 170] on html "GF 16 Factures 84214 Actions ACTIIS PACA ACTIISPACA0000000 Montant initial 2 37…" at bounding box center [248, 121] width 497 height 243
click at [249, 197] on div "Supprimer" at bounding box center [252, 197] width 36 height 10
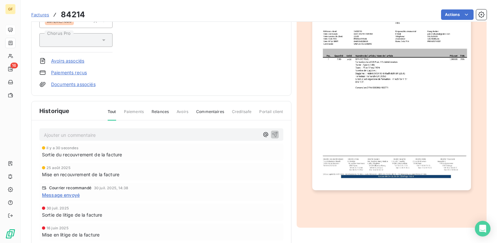
click at [59, 131] on p "Ajouter un commentaire ﻿" at bounding box center [151, 135] width 215 height 8
click at [50, 130] on div "VUA [PERSON_NAME]" at bounding box center [151, 134] width 215 height 8
click at [51, 133] on span "VUA [PERSON_NAME]" at bounding box center [68, 134] width 49 height 6
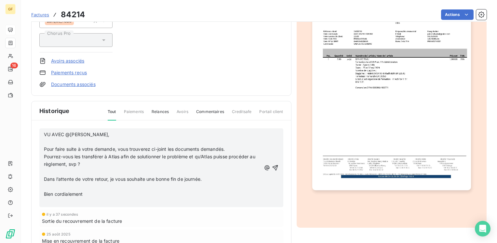
click at [86, 132] on span "VU AVEC @[PERSON_NAME]," at bounding box center [76, 134] width 65 height 6
click at [95, 133] on span "VU AVEC @FANNY → CIENT" at bounding box center [75, 134] width 63 height 6
click at [132, 133] on p "VU AVEC @FANNY → CLIENT" at bounding box center [152, 134] width 217 height 7
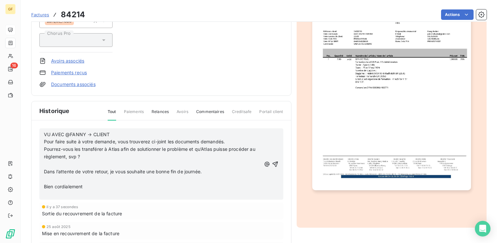
click at [90, 153] on p "Pourrez-vous les transférer à Atlas afin de solutionner le problème et qu’Atlas…" at bounding box center [152, 152] width 217 height 15
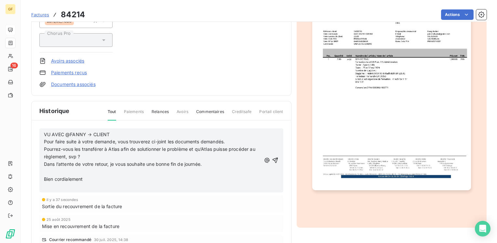
click at [204, 164] on p "Dans l’attente de votre retour, je vous souhaite une bonne fin de journée." at bounding box center [152, 163] width 217 height 7
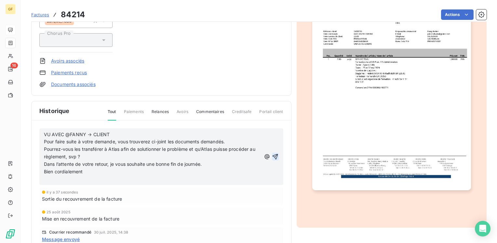
click at [273, 156] on icon "button" at bounding box center [276, 157] width 6 height 6
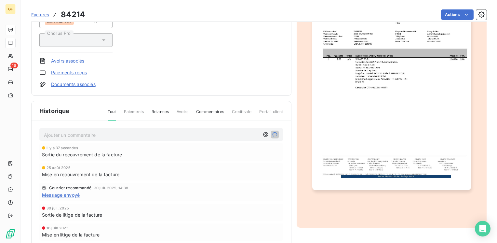
scroll to position [0, 0]
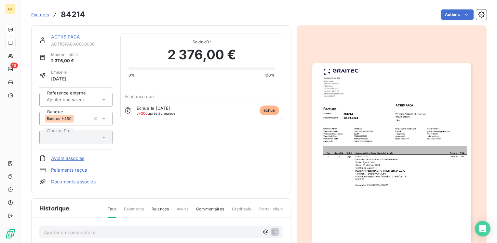
click at [72, 37] on link "ACTIIS PACA" at bounding box center [65, 37] width 29 height 6
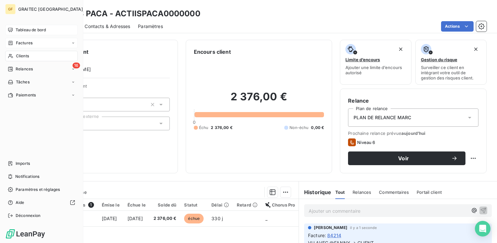
drag, startPoint x: 23, startPoint y: 42, endPoint x: 65, endPoint y: 38, distance: 41.8
click at [23, 42] on span "Factures" at bounding box center [24, 43] width 17 height 6
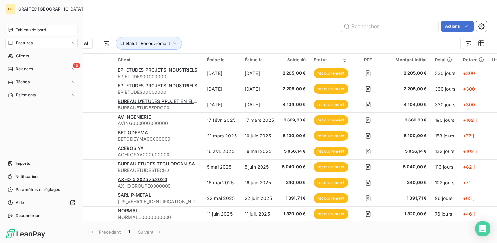
click at [24, 41] on span "Factures" at bounding box center [24, 43] width 17 height 6
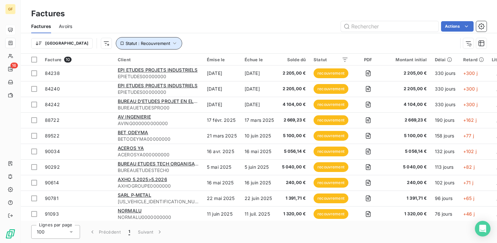
click at [130, 39] on button "Statut : Recouvrement" at bounding box center [149, 43] width 66 height 12
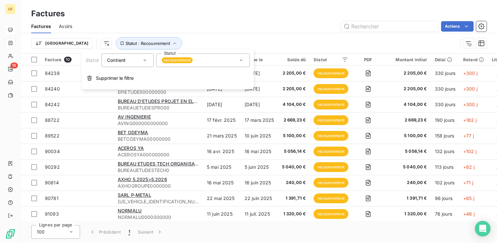
click at [195, 60] on div "recouvrement" at bounding box center [203, 60] width 94 height 14
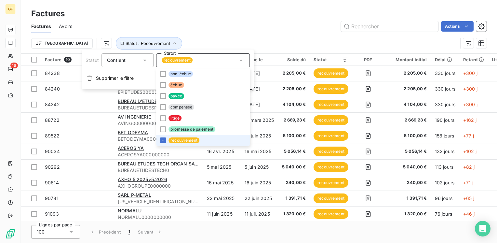
click at [174, 142] on span "recouvrement" at bounding box center [184, 140] width 31 height 6
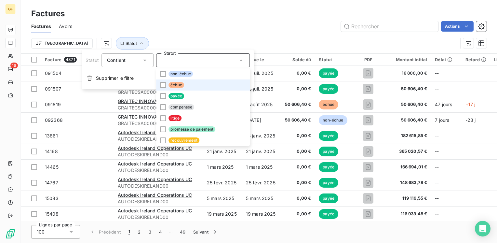
click at [177, 82] on span "échue" at bounding box center [177, 85] width 16 height 6
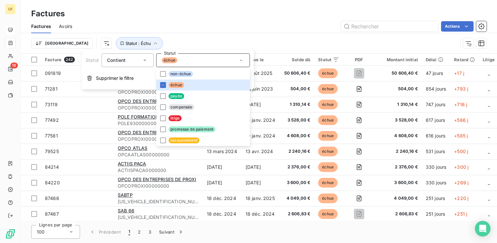
click at [286, 24] on div "Actions" at bounding box center [283, 26] width 407 height 10
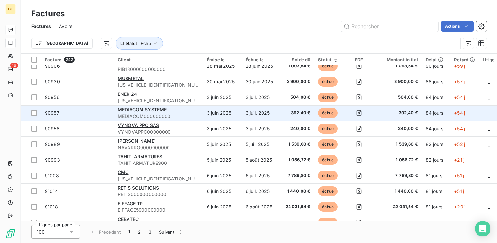
scroll to position [651, 0]
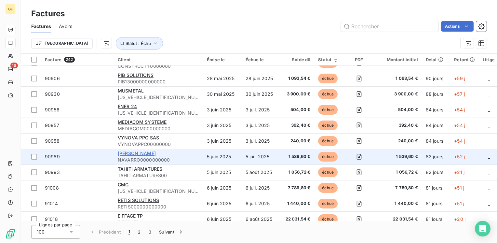
click at [133, 152] on span "[PERSON_NAME]" at bounding box center [137, 153] width 38 height 6
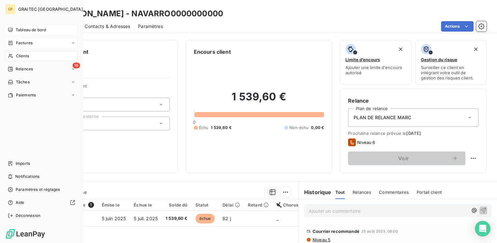
click at [32, 29] on span "Tableau de bord" at bounding box center [31, 30] width 30 height 6
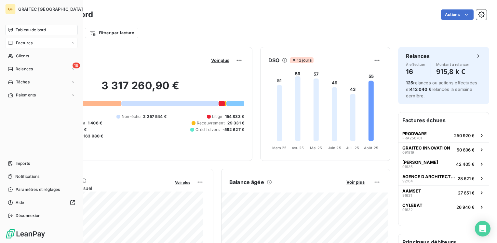
drag, startPoint x: 17, startPoint y: 68, endPoint x: 81, endPoint y: 70, distance: 64.5
click at [17, 68] on span "Relances" at bounding box center [24, 69] width 17 height 6
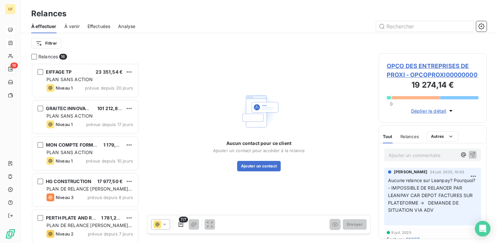
scroll to position [65, 0]
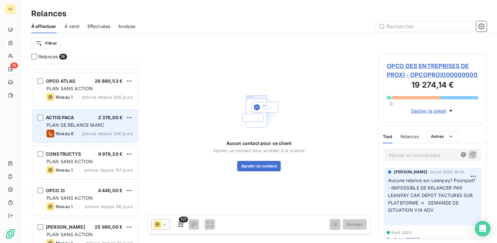
click at [92, 127] on span "PLAN DE RELANCE MARC" at bounding box center [76, 125] width 58 height 6
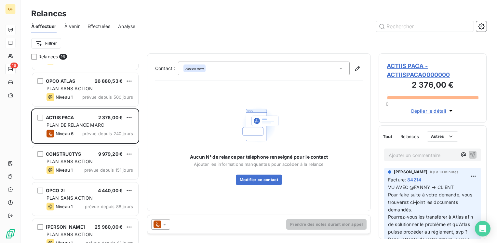
click at [412, 66] on span "ACTIIS PACA - ACTIISPACA0000000" at bounding box center [433, 71] width 92 height 18
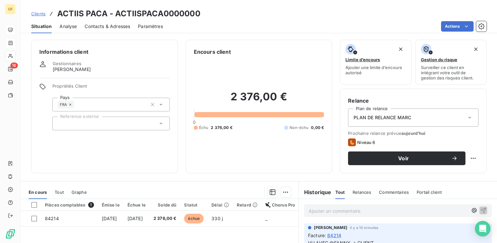
click at [432, 118] on div "PLAN DE RELANCE MARC" at bounding box center [413, 117] width 131 height 18
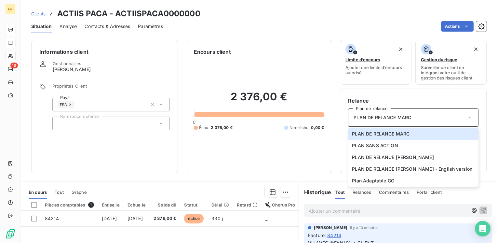
click at [421, 119] on div "PLAN DE RELANCE MARC" at bounding box center [413, 117] width 131 height 18
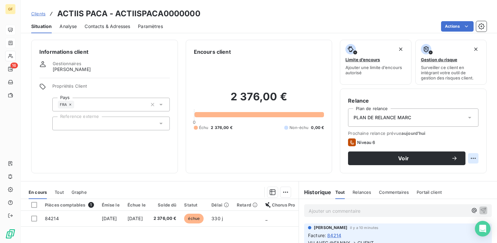
click at [468, 162] on html "GF 16 Clients ACTIIS PACA - ACTIISPACA0000000 Situation Analyse Contacts & Adre…" at bounding box center [248, 121] width 497 height 243
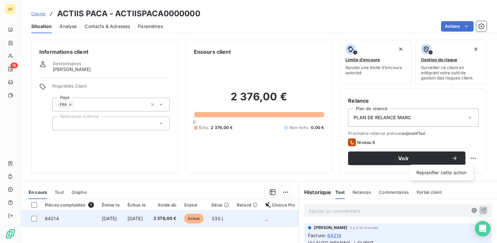
click at [165, 221] on html "GF 16 Clients ACTIIS PACA - ACTIISPACA0000000 Situation Analyse Contacts & Adre…" at bounding box center [248, 121] width 497 height 243
click at [174, 220] on td "2 376,00 €" at bounding box center [165, 219] width 31 height 16
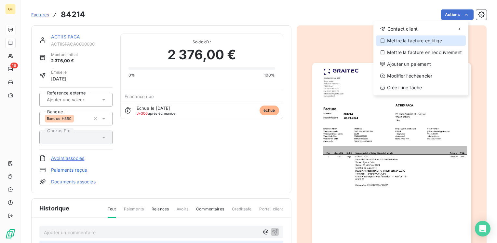
click at [430, 42] on div "Mettre la facture en litige" at bounding box center [421, 40] width 90 height 10
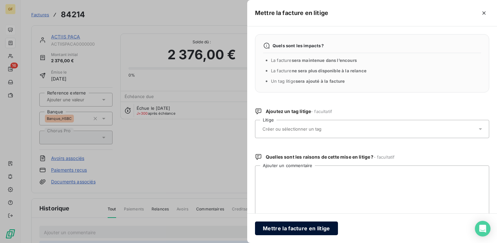
click at [301, 229] on button "Mettre la facture en litige" at bounding box center [296, 228] width 83 height 14
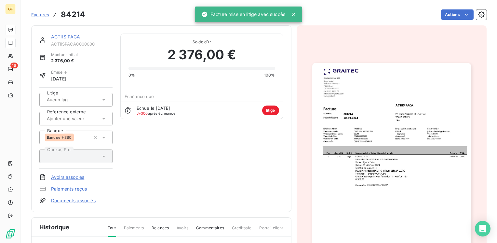
click at [67, 37] on link "ACTIIS PACA" at bounding box center [65, 37] width 29 height 6
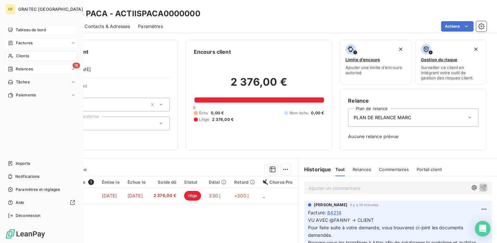
click at [22, 69] on span "Relances" at bounding box center [24, 69] width 17 height 6
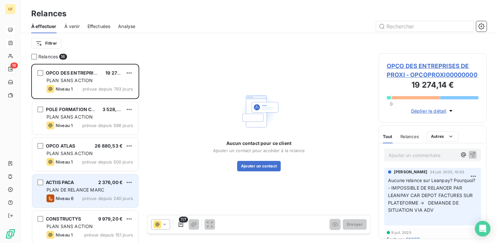
click at [90, 179] on div "ACTIIS PACA 2 376,00 € PLAN DE RELANCE [PERSON_NAME] 6 prévue depuis 240 jours" at bounding box center [85, 190] width 106 height 33
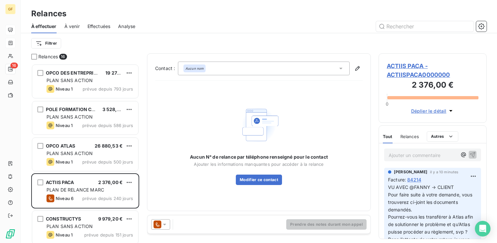
click at [392, 64] on span "ACTIIS PACA - ACTIISPACA0000000" at bounding box center [433, 71] width 92 height 18
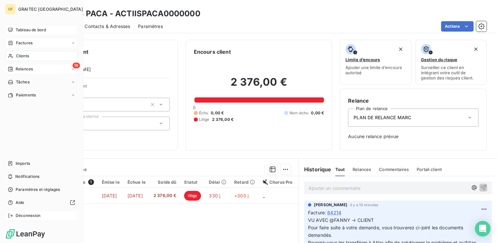
click at [25, 214] on span "Déconnexion" at bounding box center [28, 216] width 25 height 6
